Goal: Transaction & Acquisition: Purchase product/service

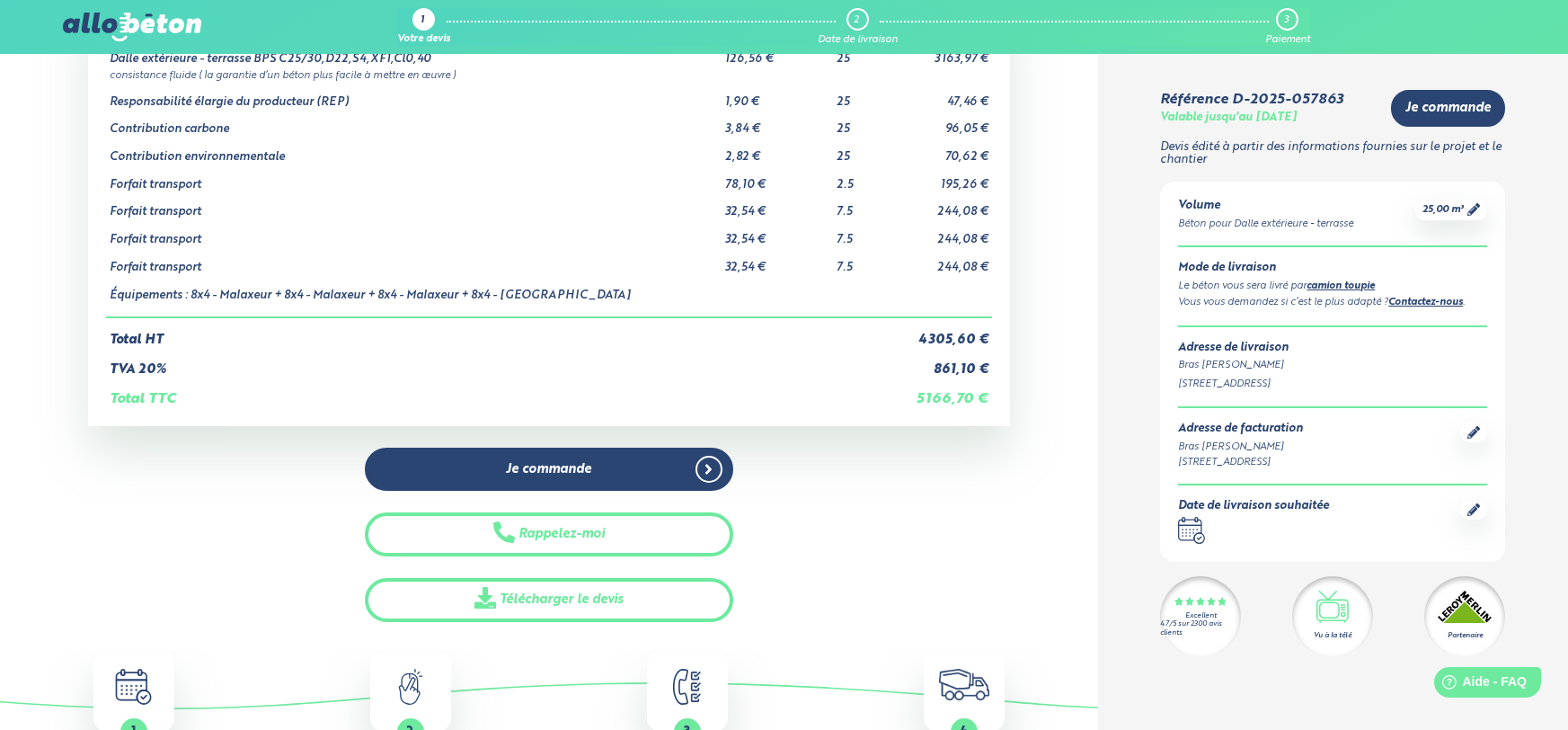
scroll to position [142, 0]
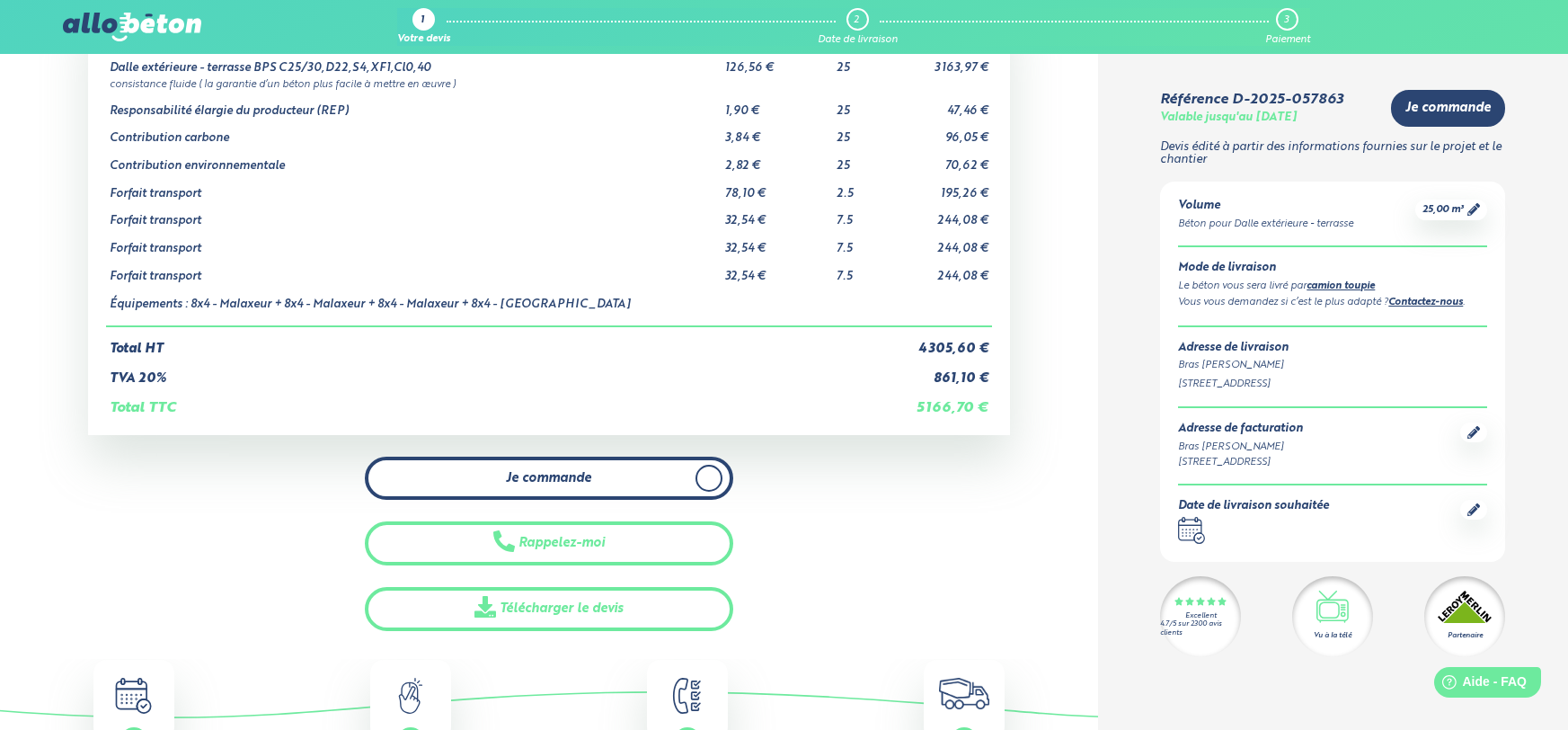
click at [637, 472] on link "Je commande" at bounding box center [549, 478] width 369 height 44
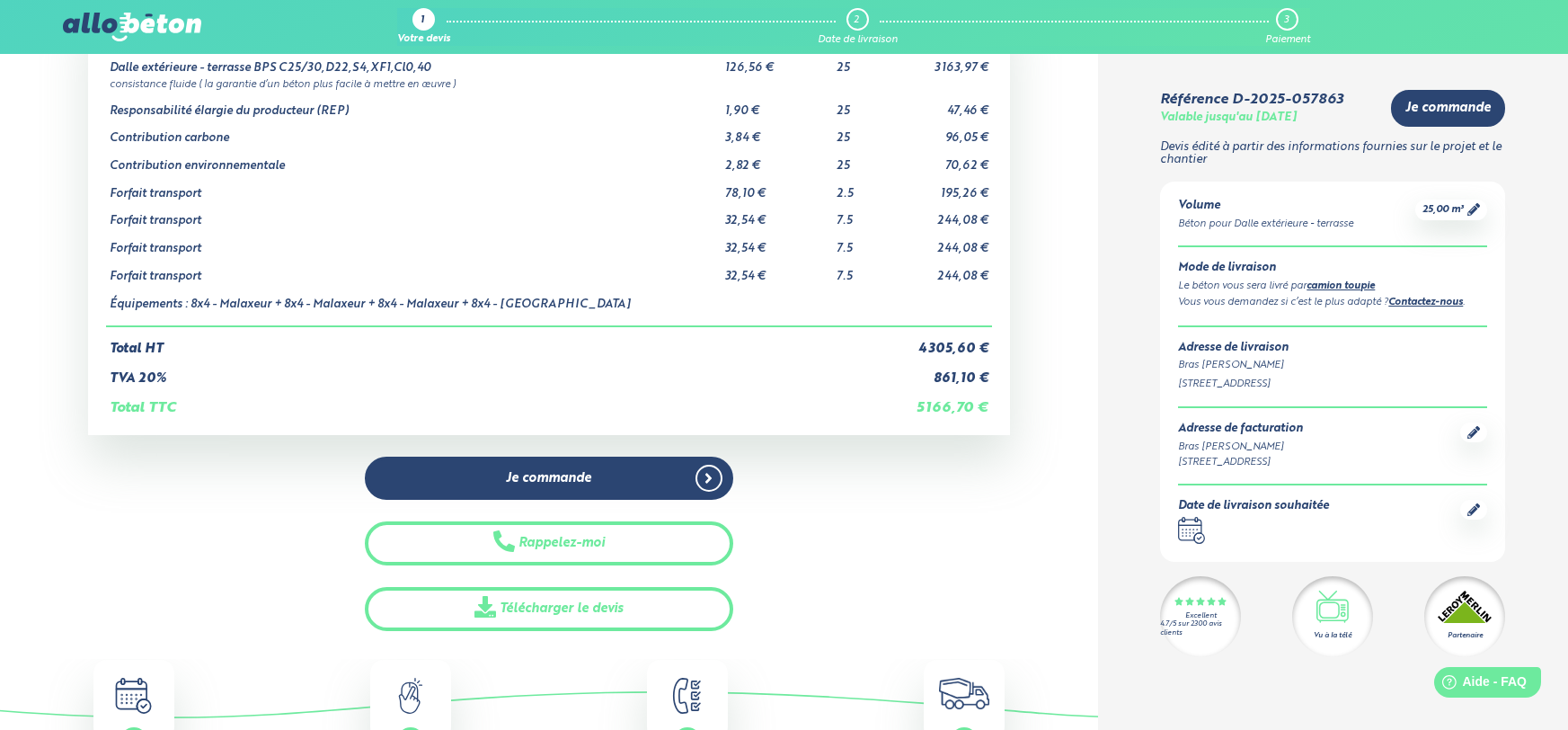
click at [589, 518] on div "Je commande Rappelez-moi Télécharger le devis" at bounding box center [549, 544] width 369 height 175
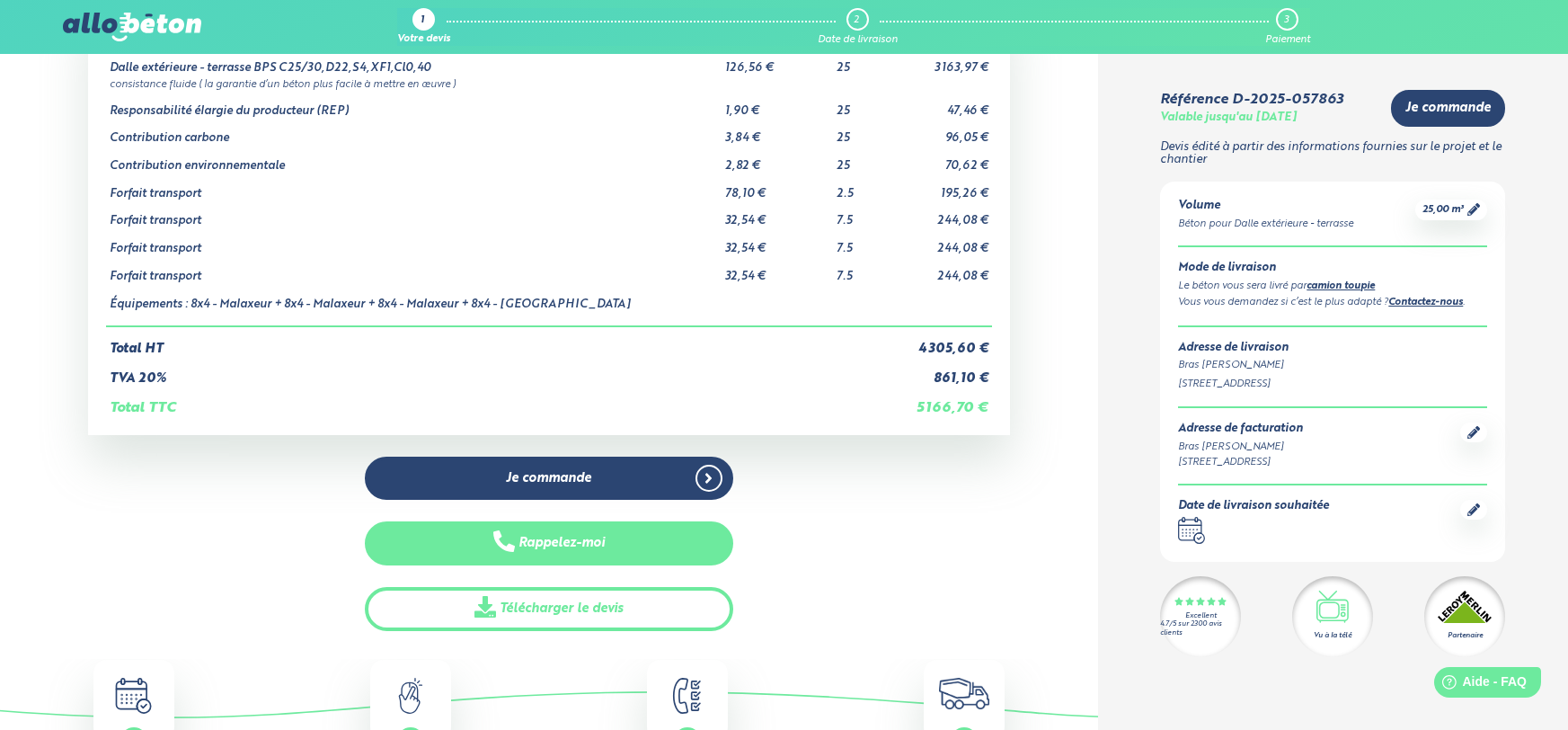
click at [583, 533] on button "Rappelez-moi" at bounding box center [549, 543] width 369 height 44
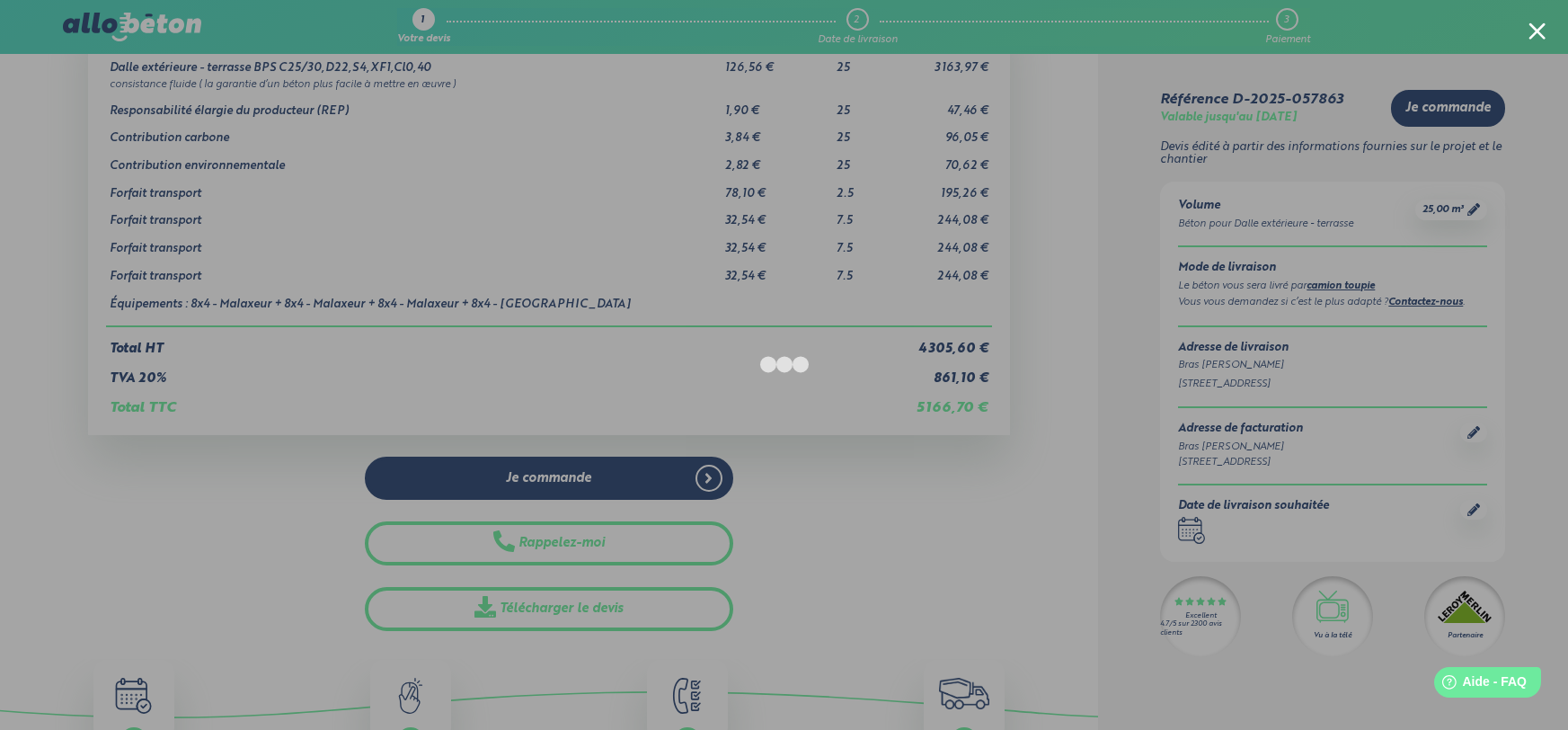
click at [121, 565] on div at bounding box center [784, 365] width 1568 height 730
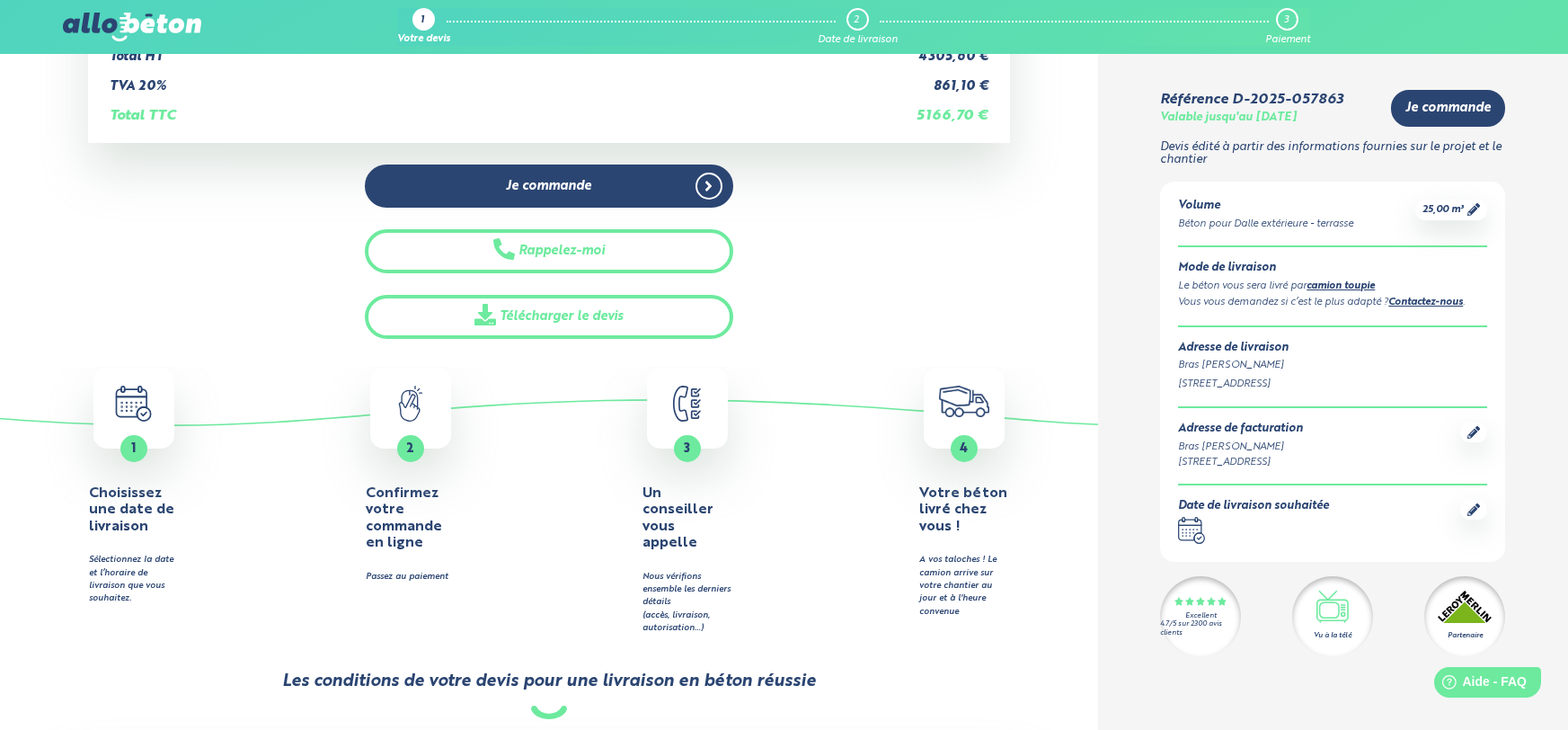
scroll to position [633, 0]
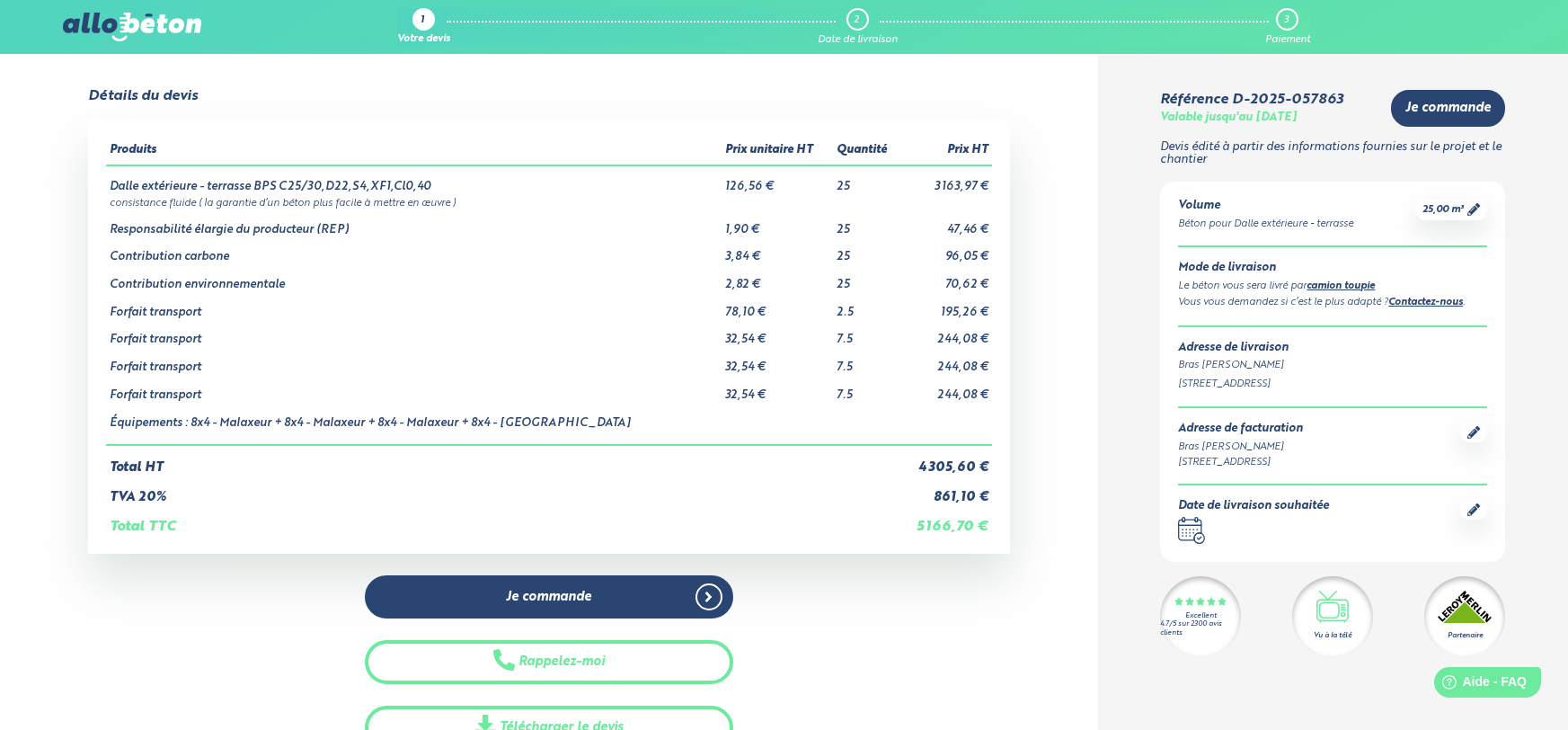
scroll to position [17, 0]
